Goal: Information Seeking & Learning: Learn about a topic

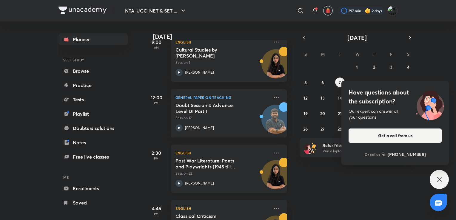
scroll to position [134, 0]
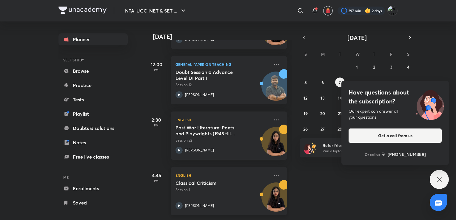
click at [208, 188] on p "Session 1" at bounding box center [223, 190] width 94 height 5
click at [438, 181] on icon at bounding box center [439, 179] width 4 height 4
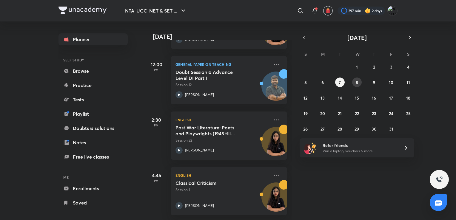
click at [359, 81] on button "8" at bounding box center [357, 83] width 10 height 10
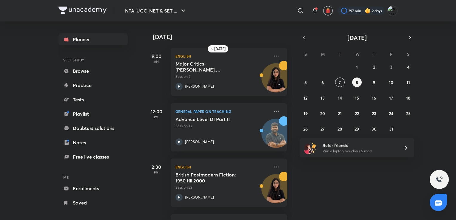
scroll to position [51, 0]
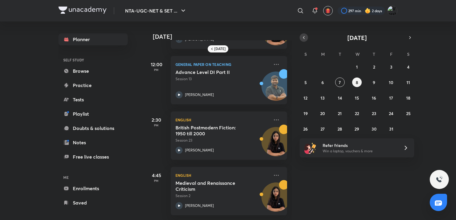
click at [306, 36] on icon "button" at bounding box center [304, 37] width 5 height 5
click at [323, 69] on abbr "1" at bounding box center [323, 67] width 2 height 6
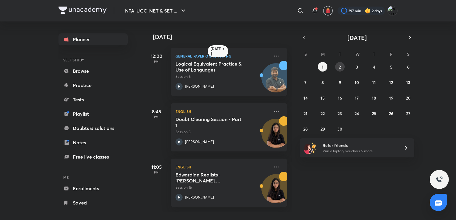
click at [340, 65] on abbr "2" at bounding box center [340, 67] width 2 height 6
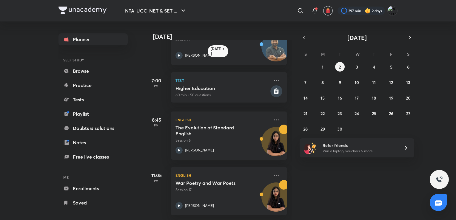
scroll to position [36, 0]
click at [359, 67] on button "3" at bounding box center [357, 67] width 10 height 10
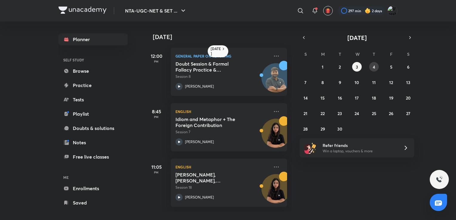
click at [375, 69] on button "4" at bounding box center [374, 67] width 10 height 10
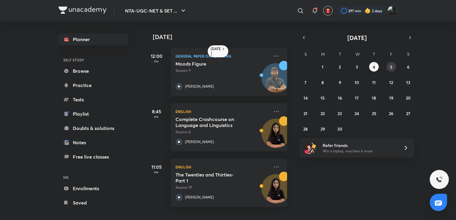
click at [393, 69] on button "5" at bounding box center [392, 67] width 10 height 10
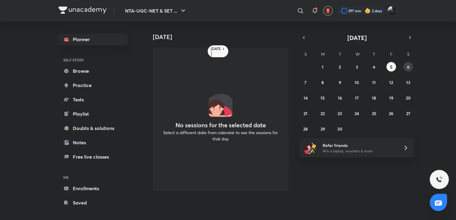
click at [408, 69] on abbr "6" at bounding box center [408, 67] width 2 height 6
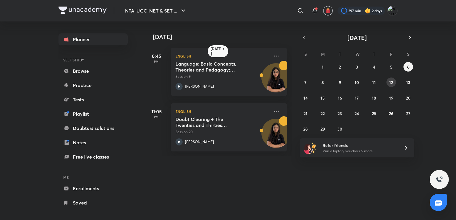
click at [393, 81] on abbr "12" at bounding box center [391, 83] width 4 height 6
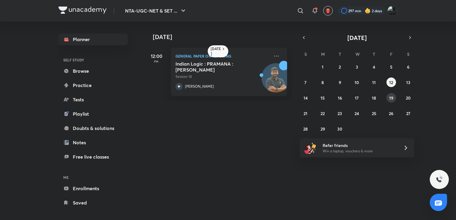
click at [393, 99] on abbr "19" at bounding box center [391, 98] width 4 height 6
click at [392, 112] on abbr "26" at bounding box center [391, 114] width 4 height 6
